Goal: Navigation & Orientation: Find specific page/section

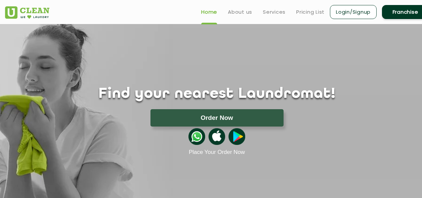
scroll to position [318, 0]
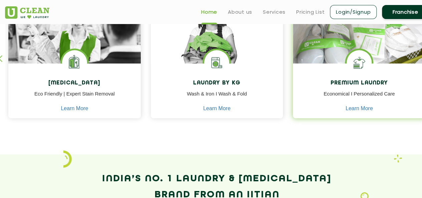
click at [377, 80] on h4 "Premium Laundry" at bounding box center [359, 83] width 122 height 6
click at [385, 59] on img at bounding box center [359, 38] width 132 height 88
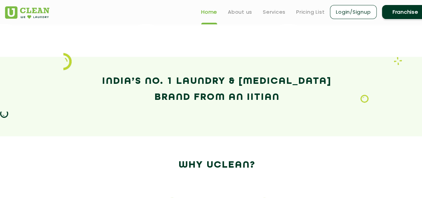
scroll to position [311, 0]
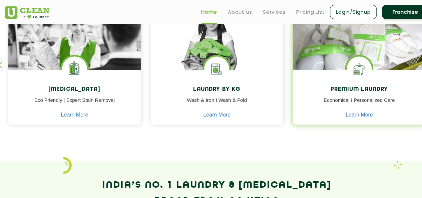
click at [363, 118] on div "Premium Laundry Economical I Personalized Care Learn More" at bounding box center [359, 98] width 132 height 56
click at [364, 116] on link "Learn More" at bounding box center [359, 115] width 27 height 6
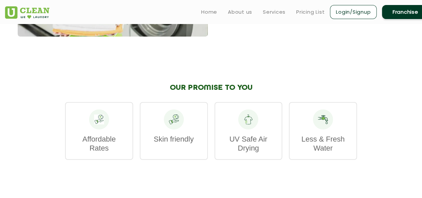
scroll to position [832, 0]
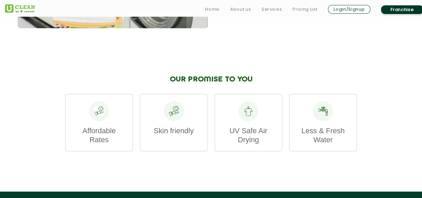
click at [194, 126] on p "Skin friendly" at bounding box center [173, 130] width 53 height 9
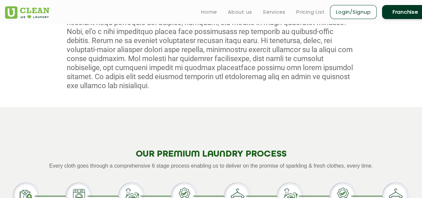
scroll to position [0, 0]
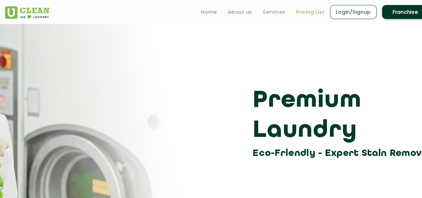
click at [307, 11] on link "Pricing List" at bounding box center [310, 12] width 28 height 8
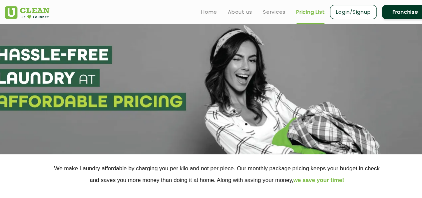
select select "0"
click at [245, 12] on link "About us" at bounding box center [240, 12] width 24 height 8
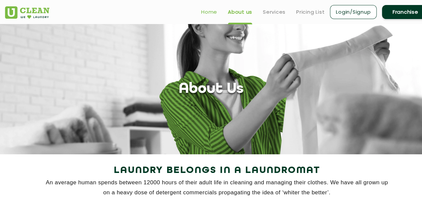
click at [207, 10] on link "Home" at bounding box center [209, 12] width 16 height 8
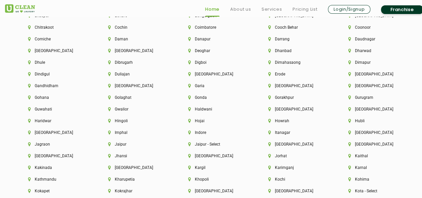
scroll to position [1530, 0]
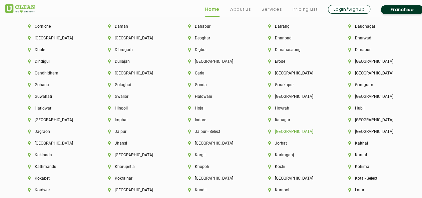
click at [286, 134] on li "[GEOGRAPHIC_DATA]" at bounding box center [296, 131] width 57 height 5
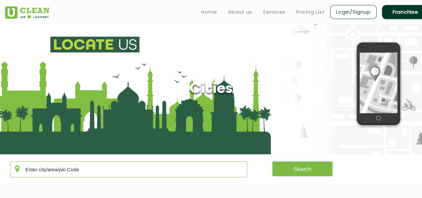
click at [172, 169] on input "text" at bounding box center [128, 169] width 237 height 16
type input "[GEOGRAPHIC_DATA]"
click at [314, 169] on button "Search" at bounding box center [302, 168] width 61 height 15
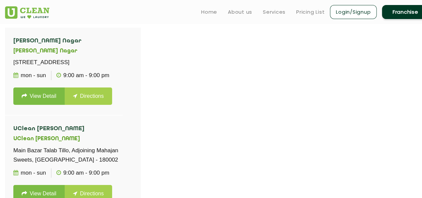
scroll to position [186, 0]
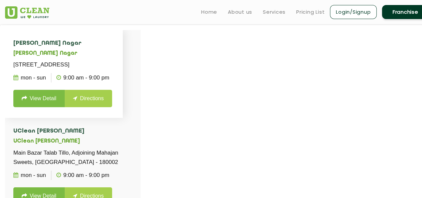
click at [39, 107] on link "View Detail" at bounding box center [38, 98] width 51 height 17
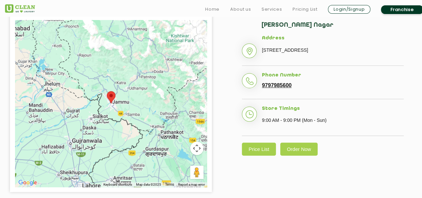
scroll to position [163, 0]
